Goal: Task Accomplishment & Management: Use online tool/utility

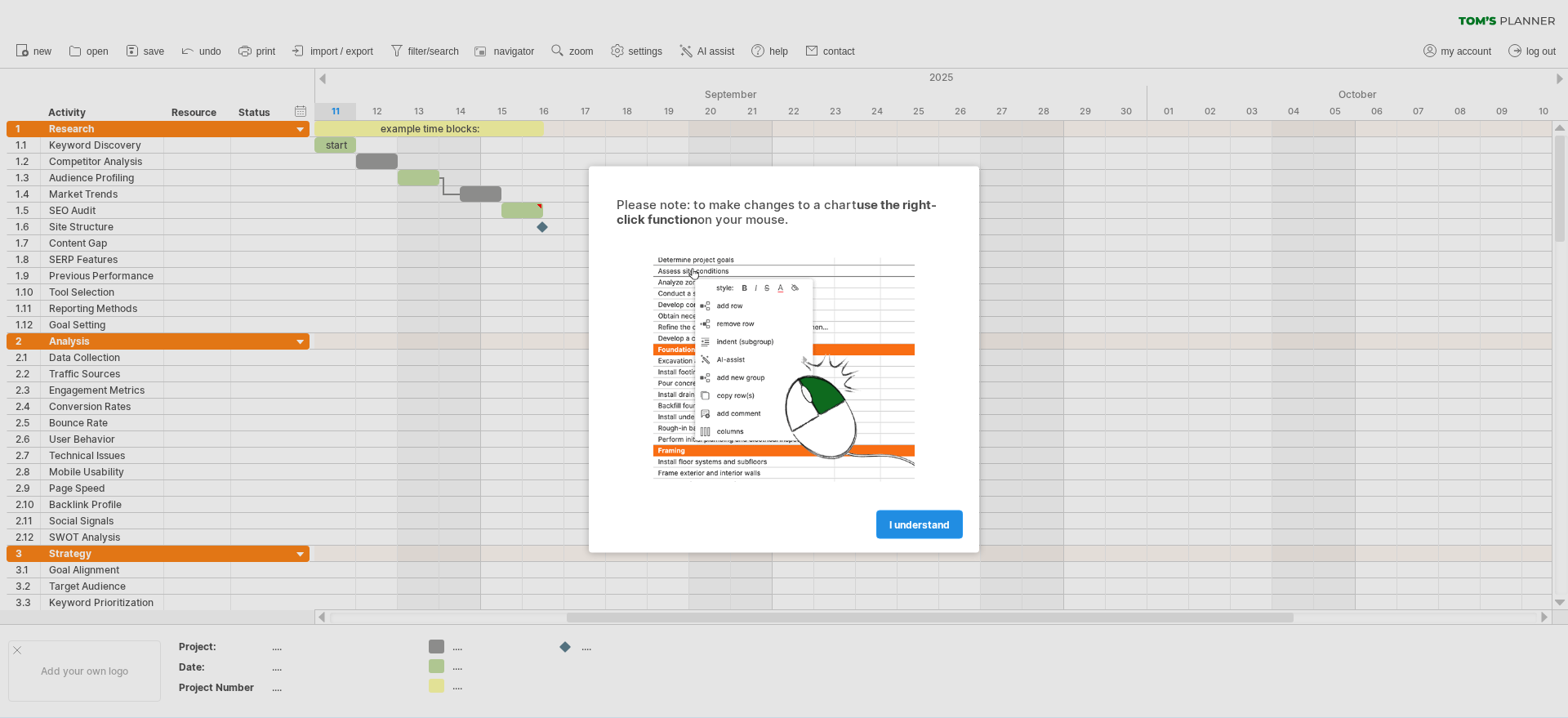
click at [894, 521] on span "I understand" at bounding box center [919, 524] width 60 height 12
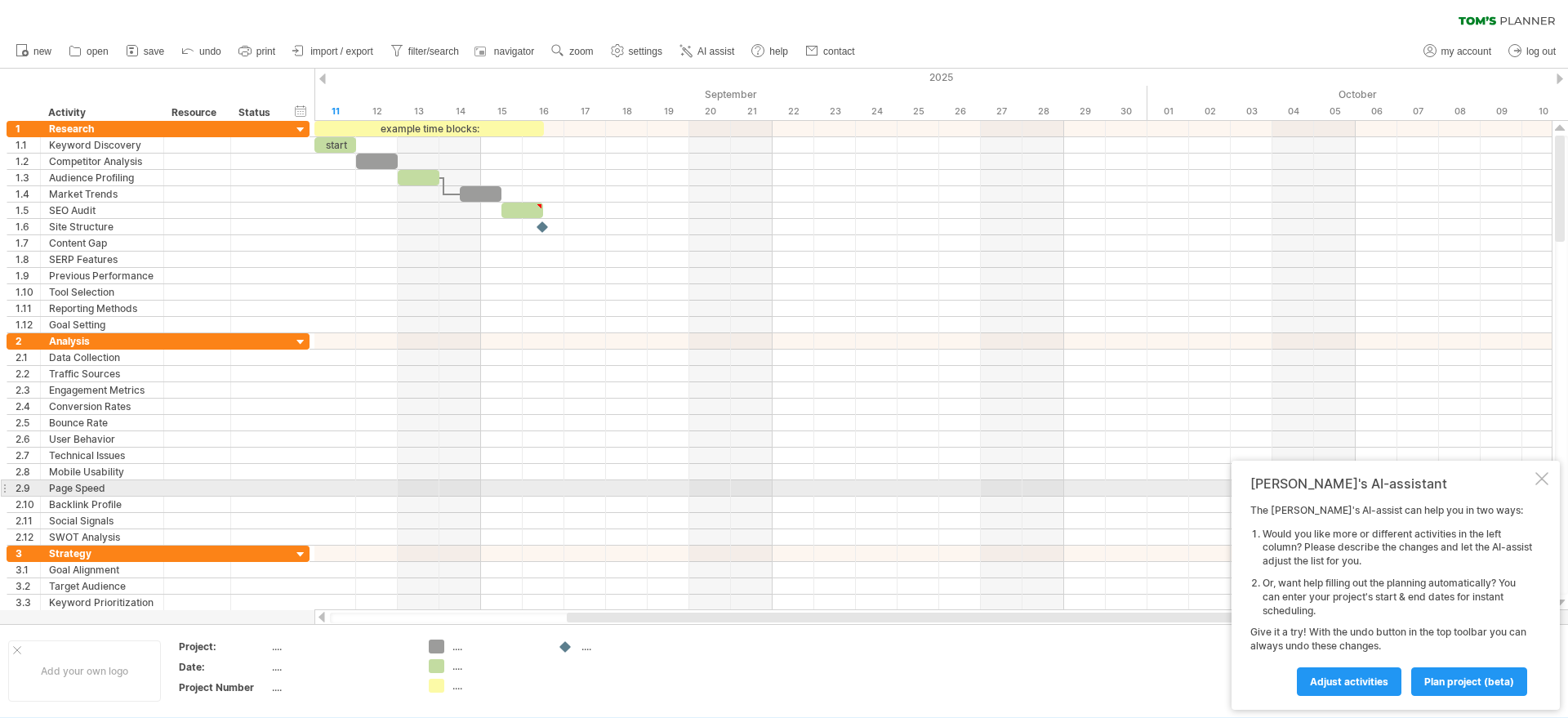
click at [1532, 484] on div "[PERSON_NAME]'s AI-assistant The [PERSON_NAME]'s AI-assist can help you in two …" at bounding box center [1395, 584] width 328 height 249
click at [1542, 476] on div at bounding box center [1541, 477] width 13 height 13
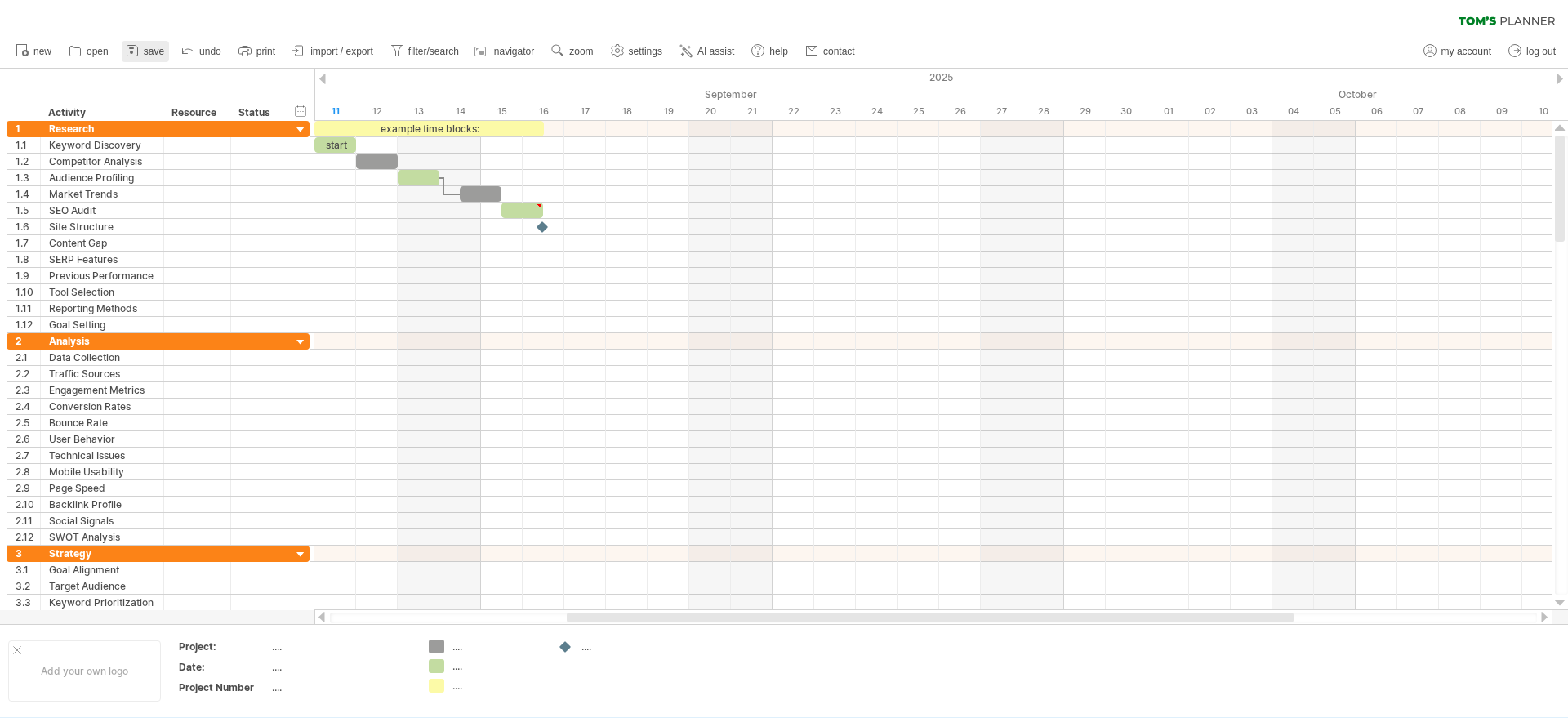
click at [160, 51] on span "save" at bounding box center [154, 51] width 21 height 12
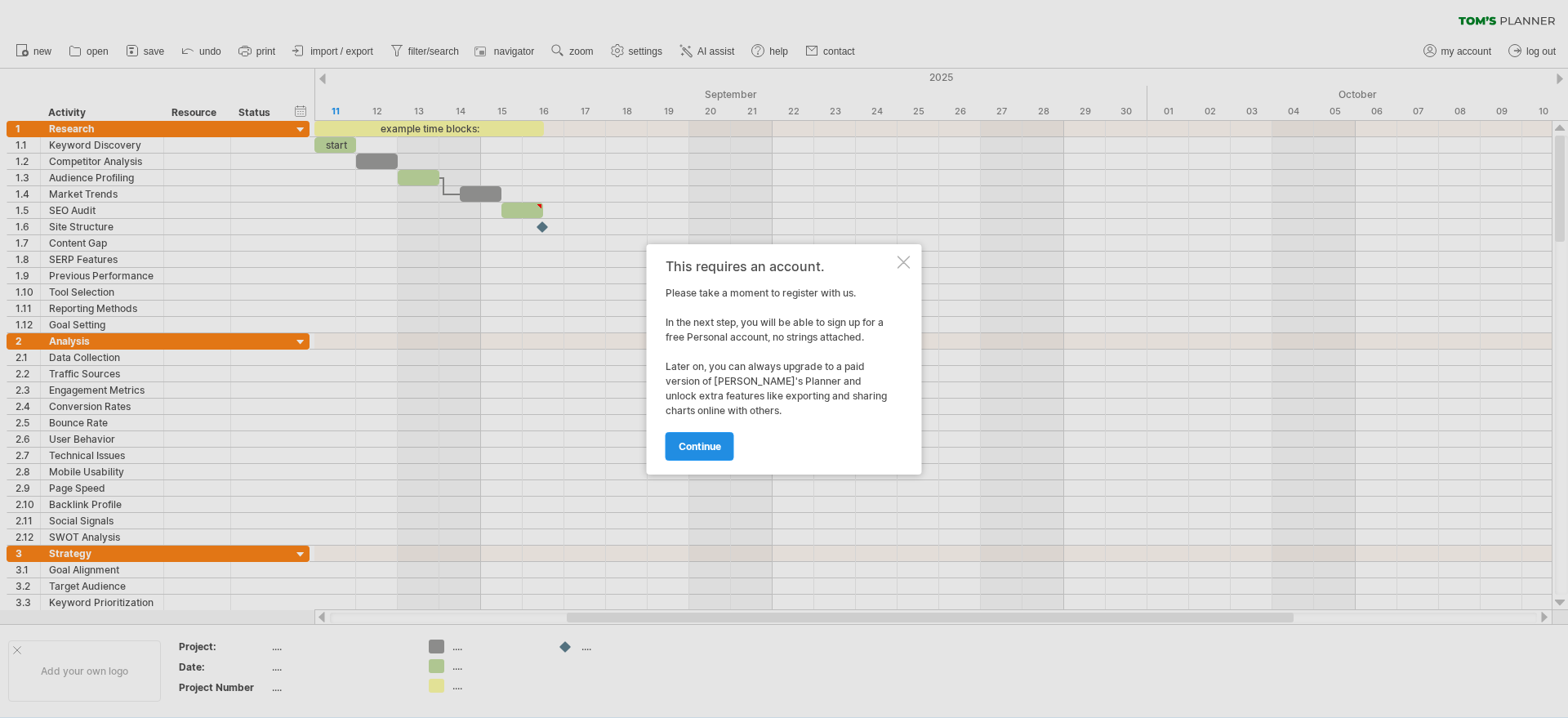
click at [704, 450] on span "continue" at bounding box center [699, 446] width 43 height 12
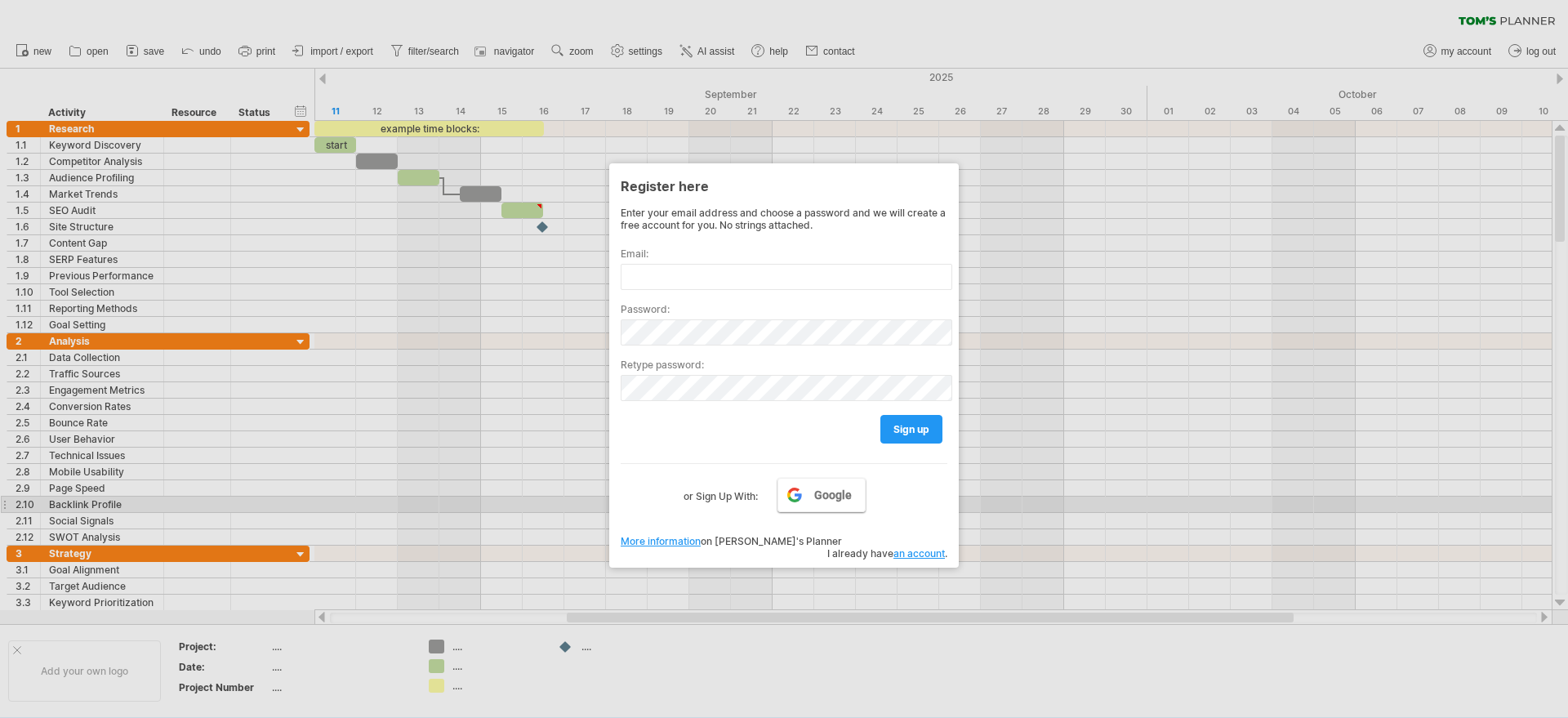
click at [820, 509] on link "Google" at bounding box center [821, 494] width 88 height 35
click at [63, 49] on div at bounding box center [784, 359] width 1568 height 718
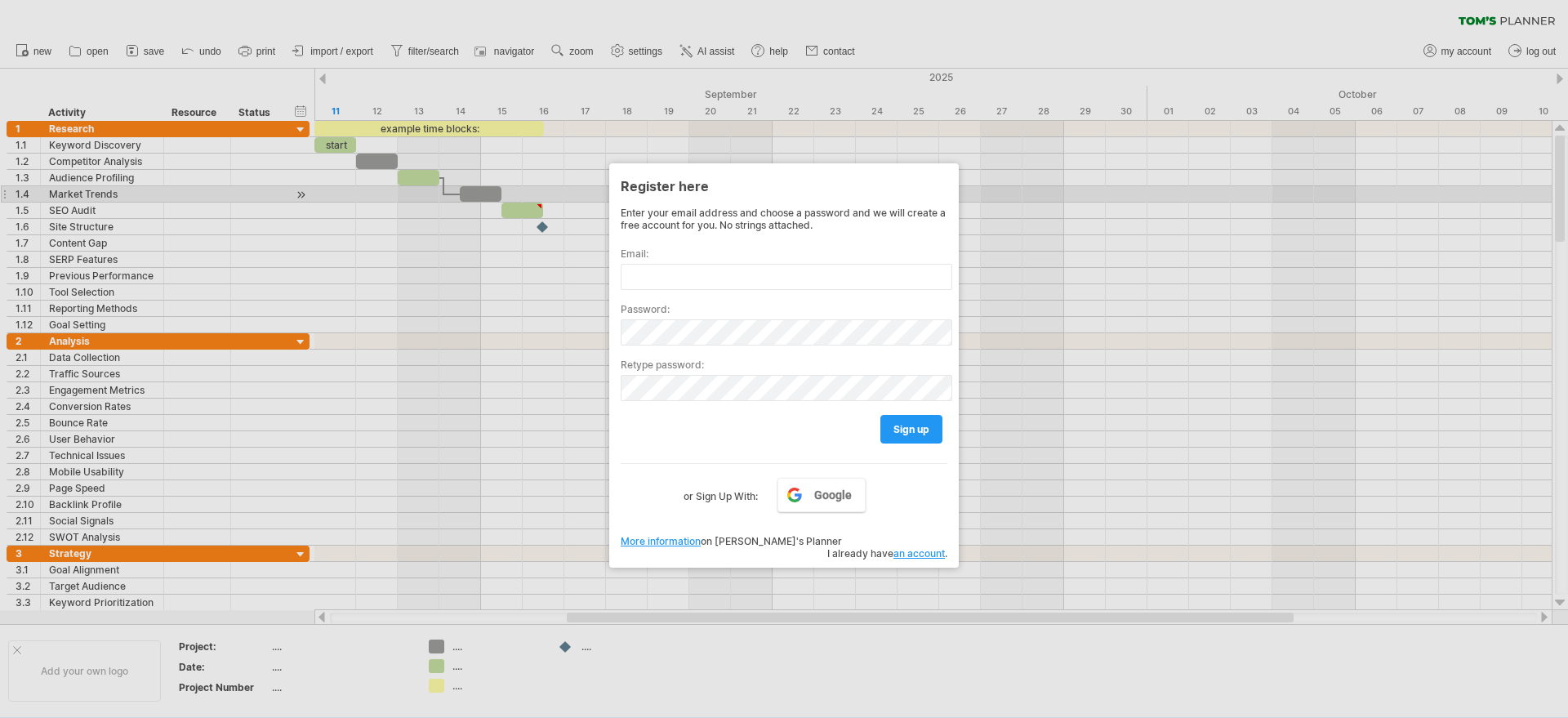
click at [545, 207] on div at bounding box center [784, 359] width 1568 height 718
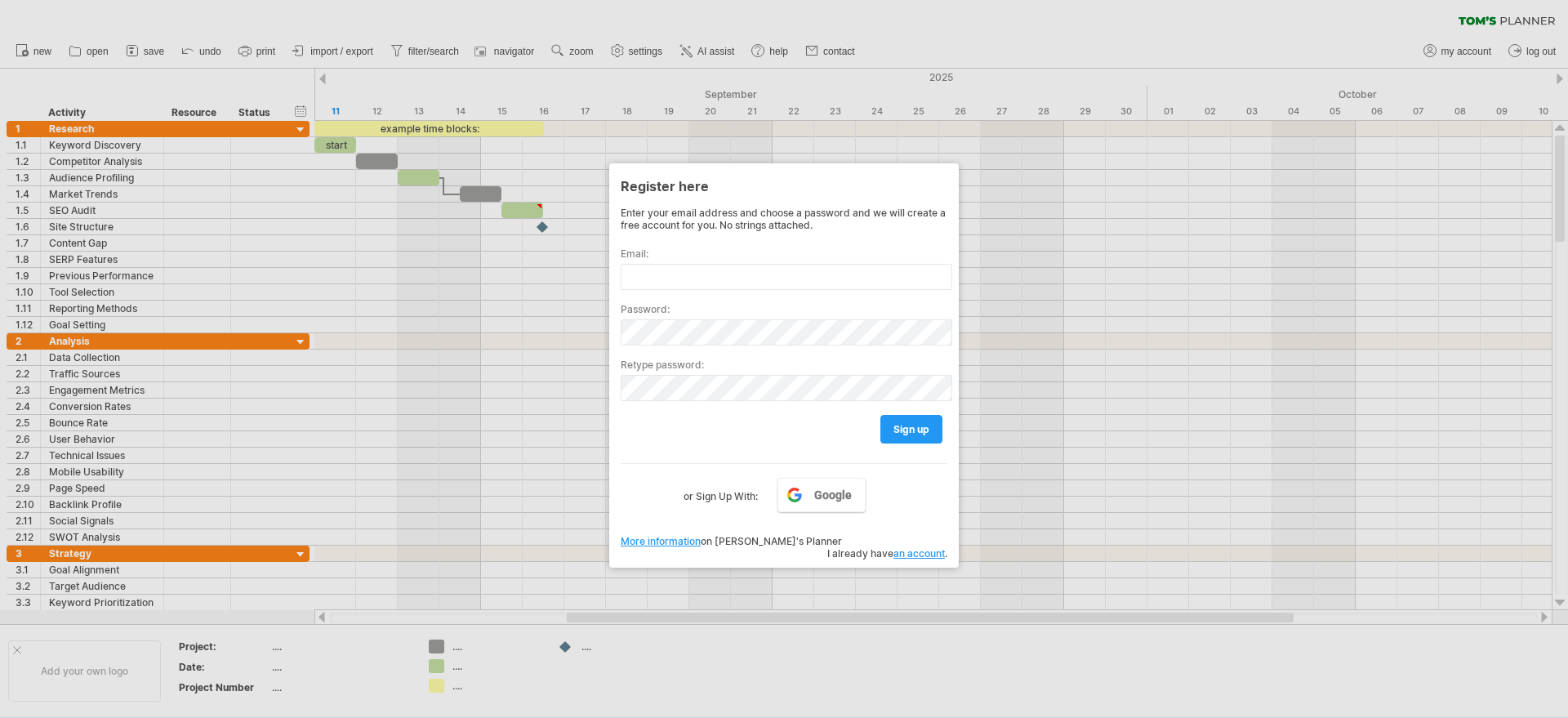
click at [57, 47] on div at bounding box center [784, 359] width 1568 height 718
click at [47, 49] on div at bounding box center [784, 359] width 1568 height 718
click at [807, 506] on link "Google" at bounding box center [821, 494] width 88 height 35
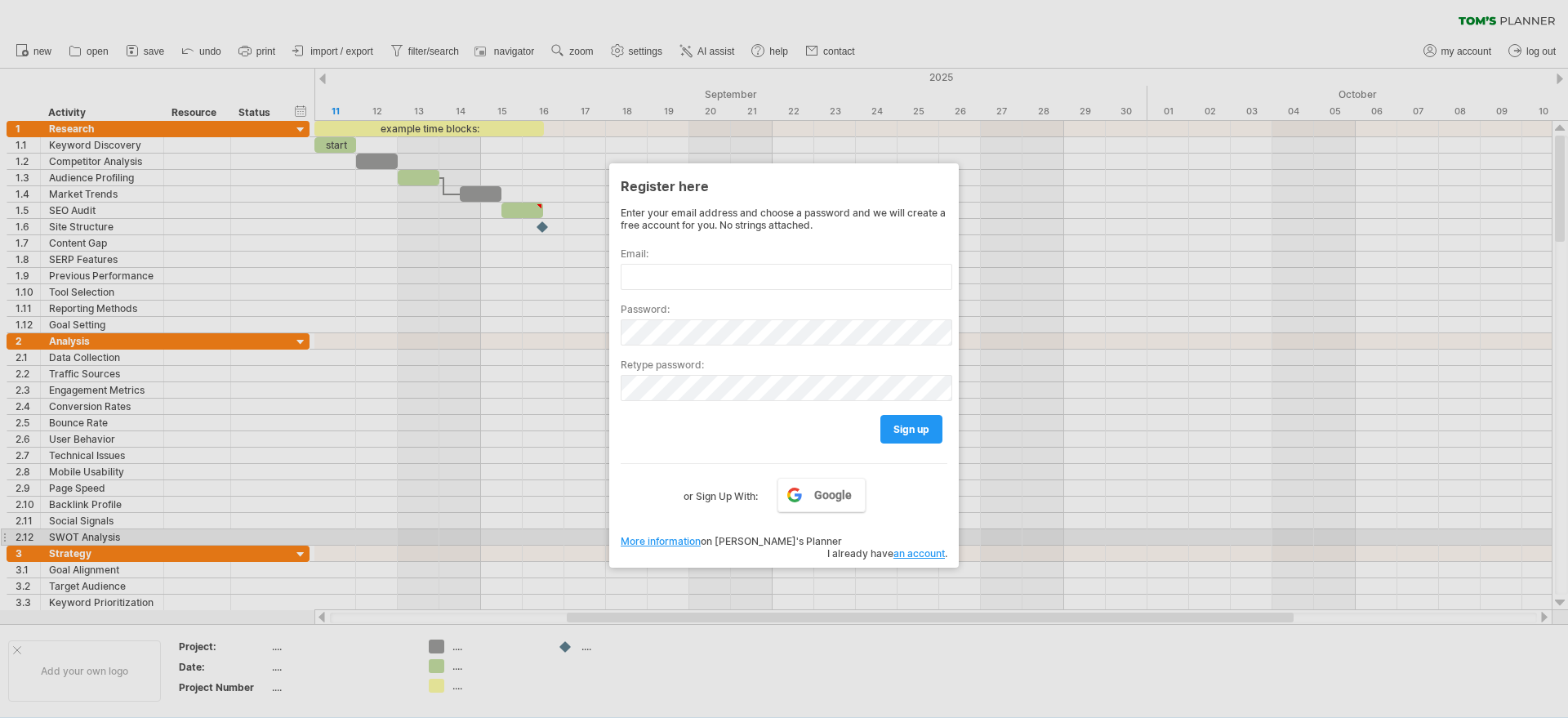
click at [695, 544] on link "More information" at bounding box center [660, 541] width 80 height 12
click at [909, 547] on link "an account" at bounding box center [919, 553] width 52 height 12
